Goal: Task Accomplishment & Management: Manage account settings

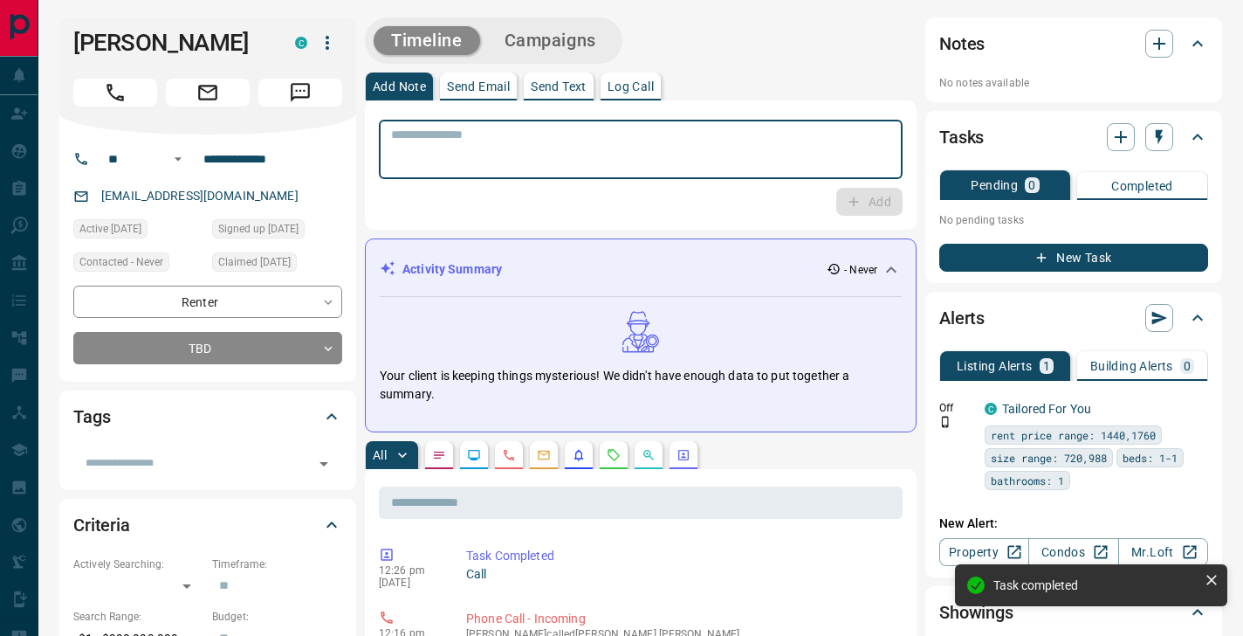
click at [645, 150] on textarea at bounding box center [640, 149] width 499 height 45
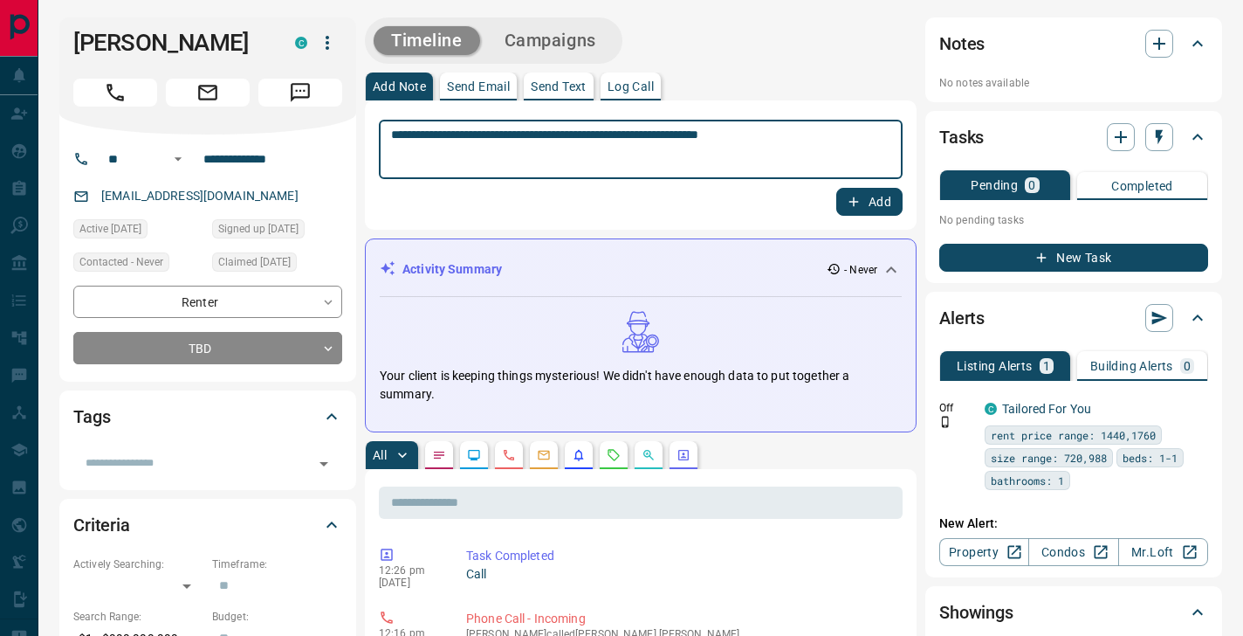
type textarea "**********"
click at [866, 203] on button "Add" at bounding box center [869, 202] width 66 height 28
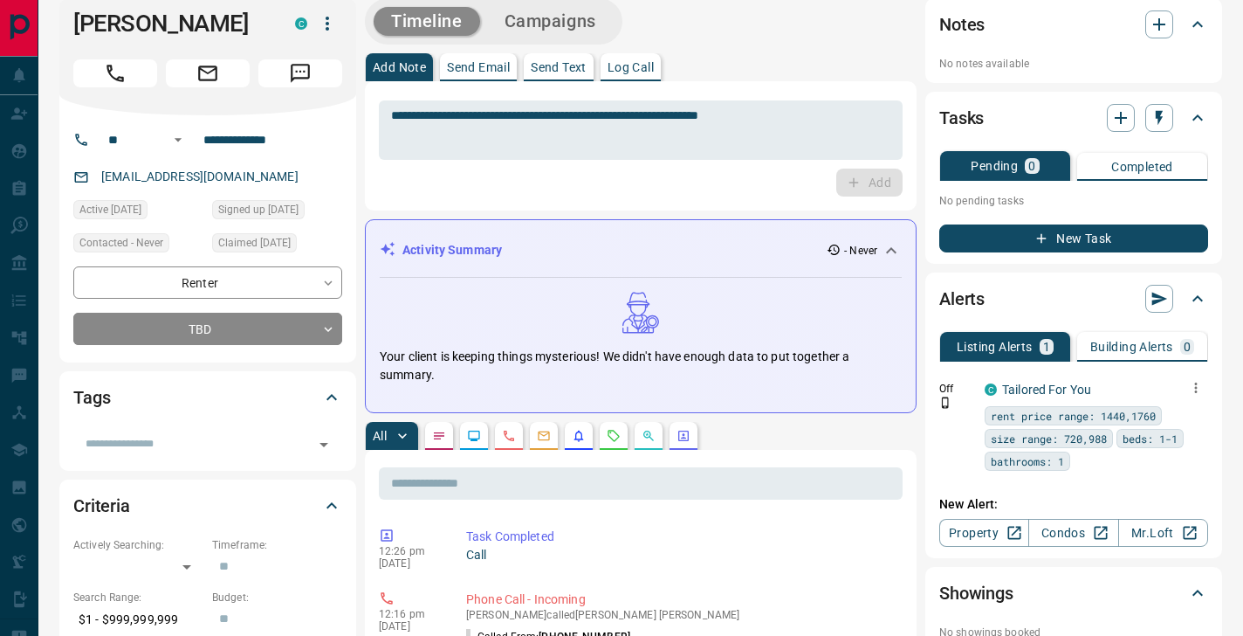
scroll to position [23, 0]
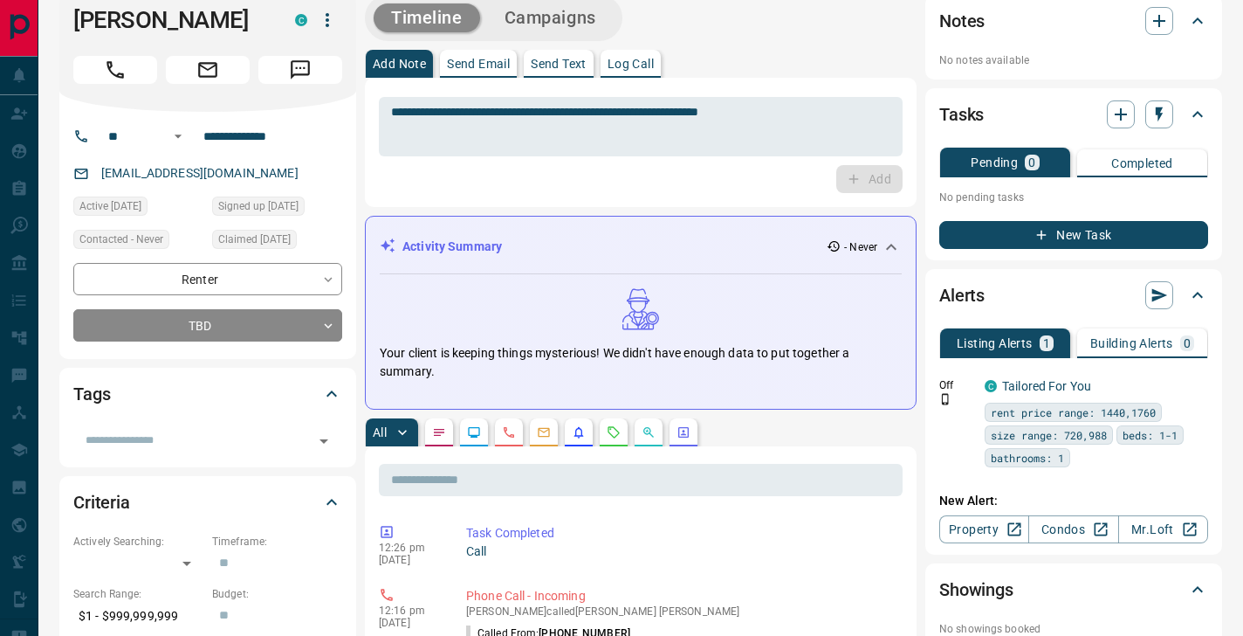
click at [1117, 350] on div "Building Alerts 0" at bounding box center [1142, 343] width 104 height 16
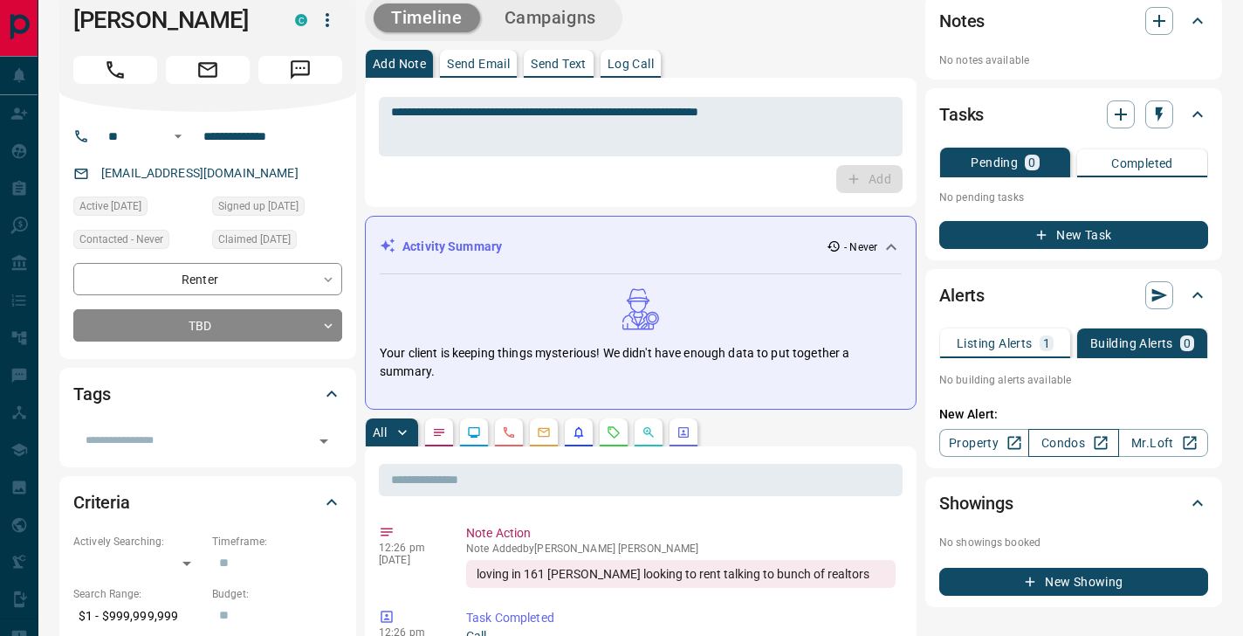
click at [1082, 446] on link "Condos" at bounding box center [1073, 443] width 90 height 28
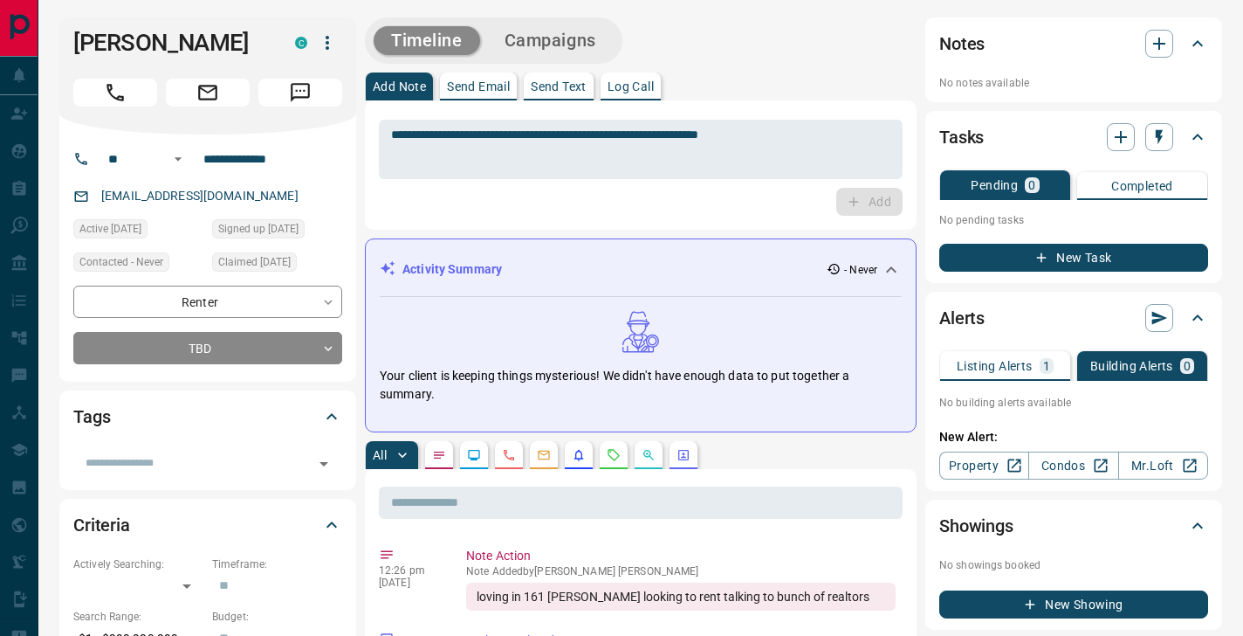
scroll to position [0, 0]
click at [230, 195] on div "[EMAIL_ADDRESS][DOMAIN_NAME]" at bounding box center [207, 196] width 269 height 29
click at [324, 49] on icon "button" at bounding box center [327, 42] width 21 height 21
click at [201, 223] on div at bounding box center [621, 318] width 1243 height 636
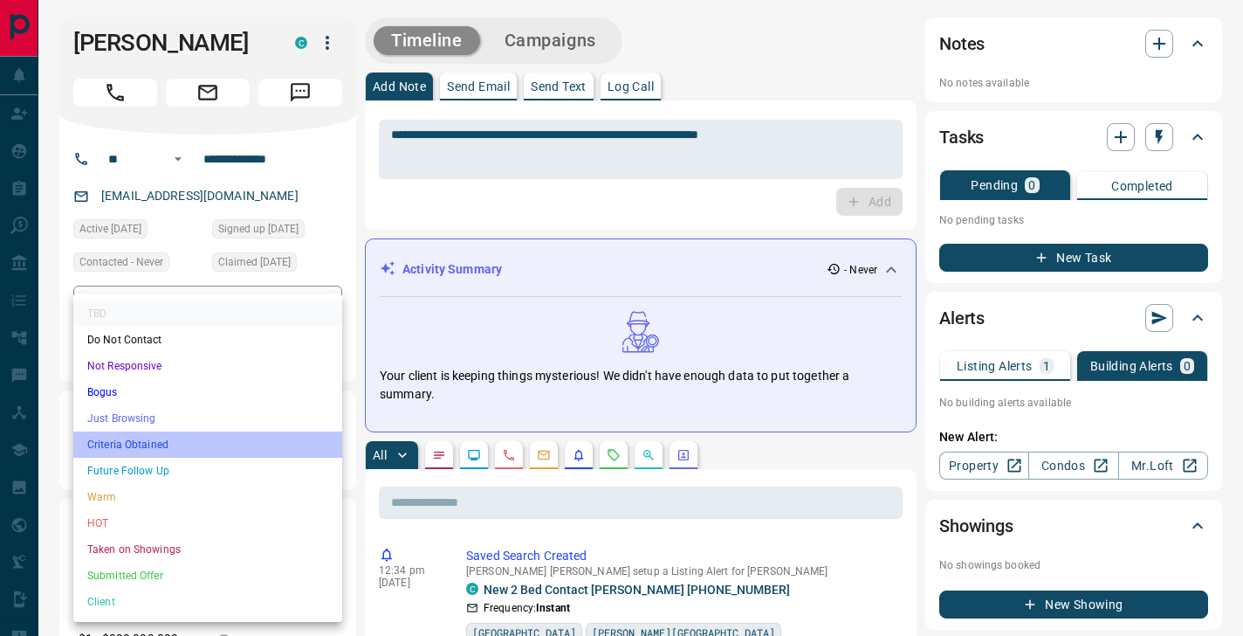
click at [264, 457] on li "Criteria Obtained" at bounding box center [207, 444] width 269 height 26
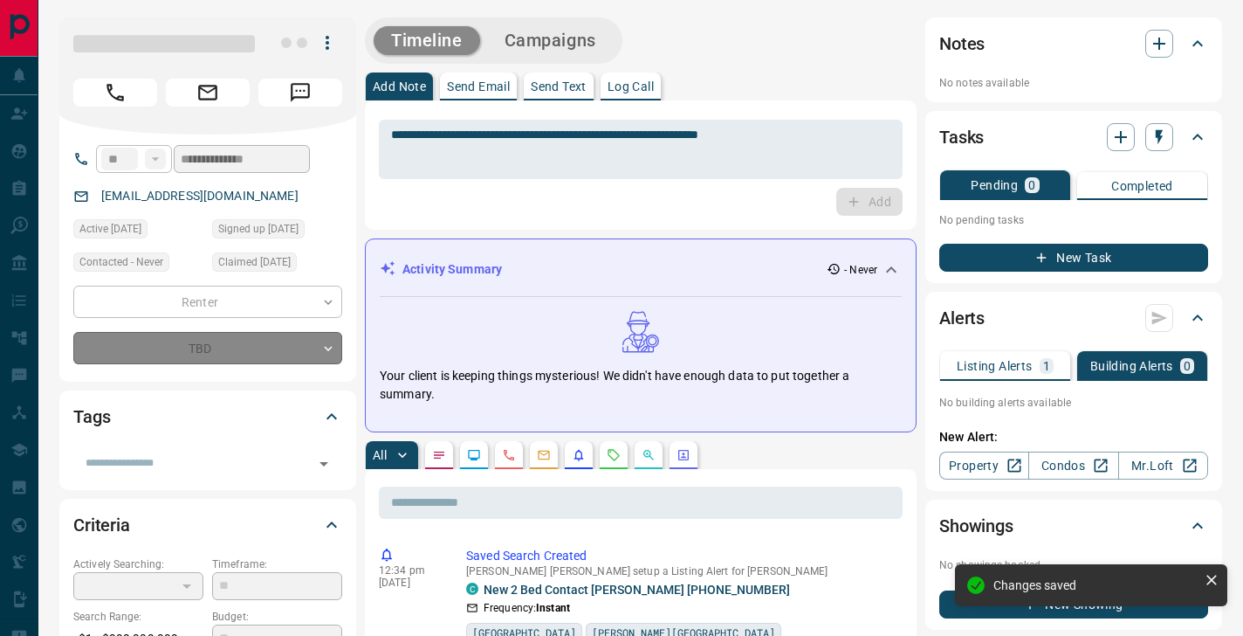
type input "*"
